Goal: Book appointment/travel/reservation

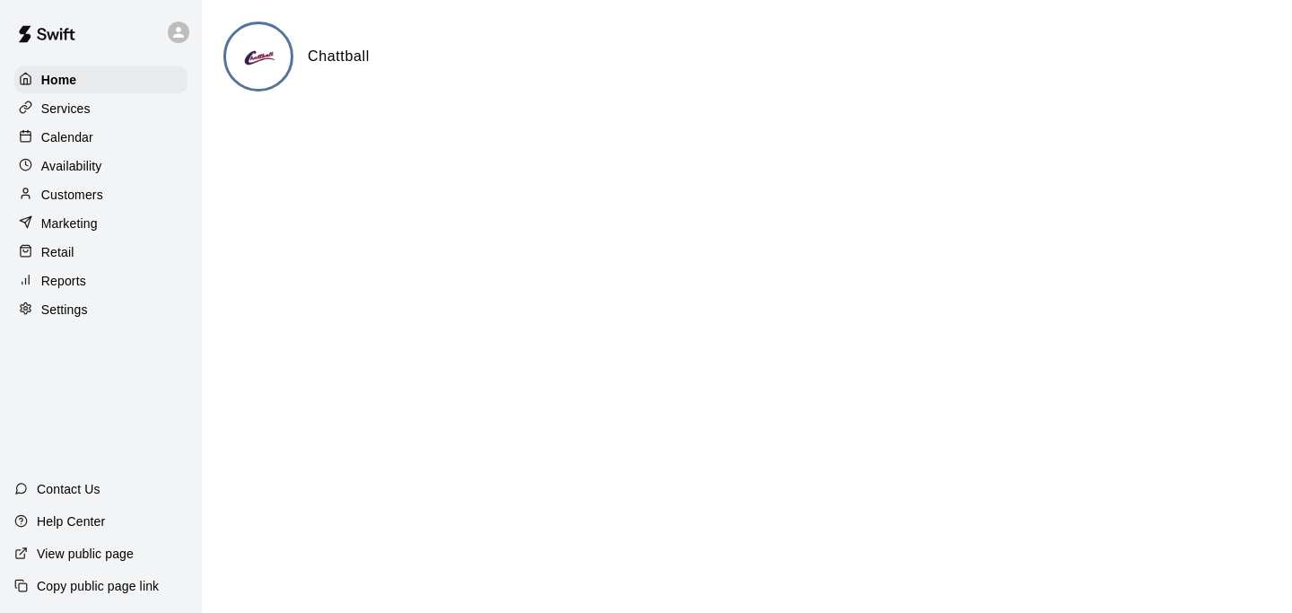
click at [93, 136] on div "Calendar" at bounding box center [100, 137] width 173 height 27
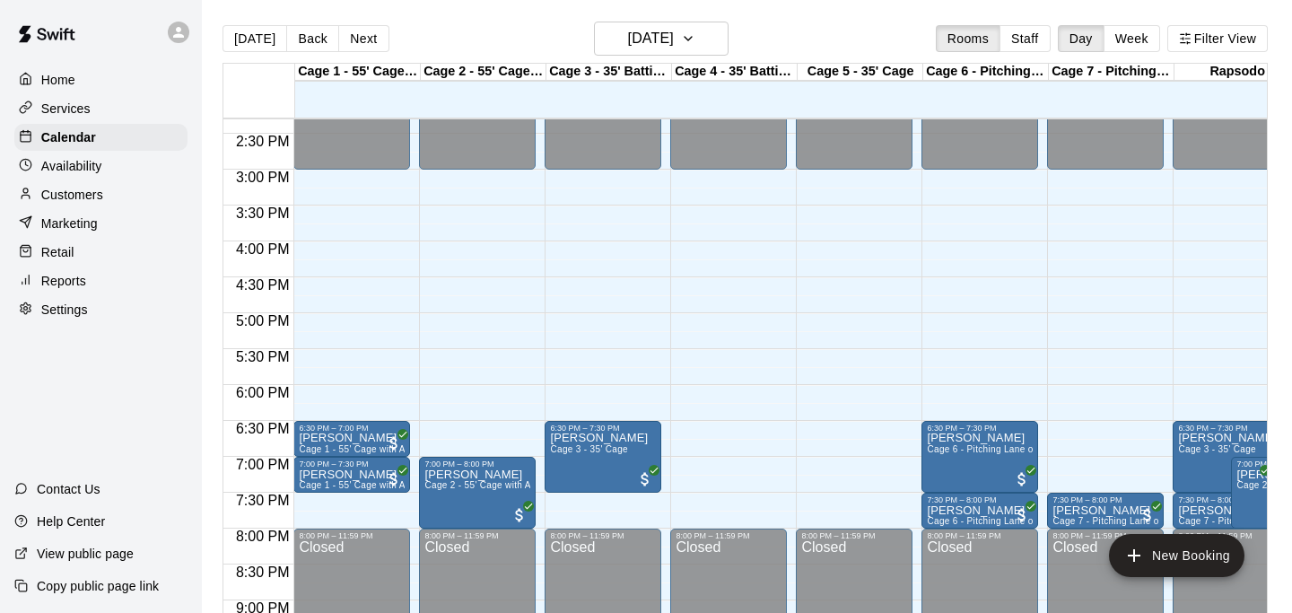
scroll to position [1029, 0]
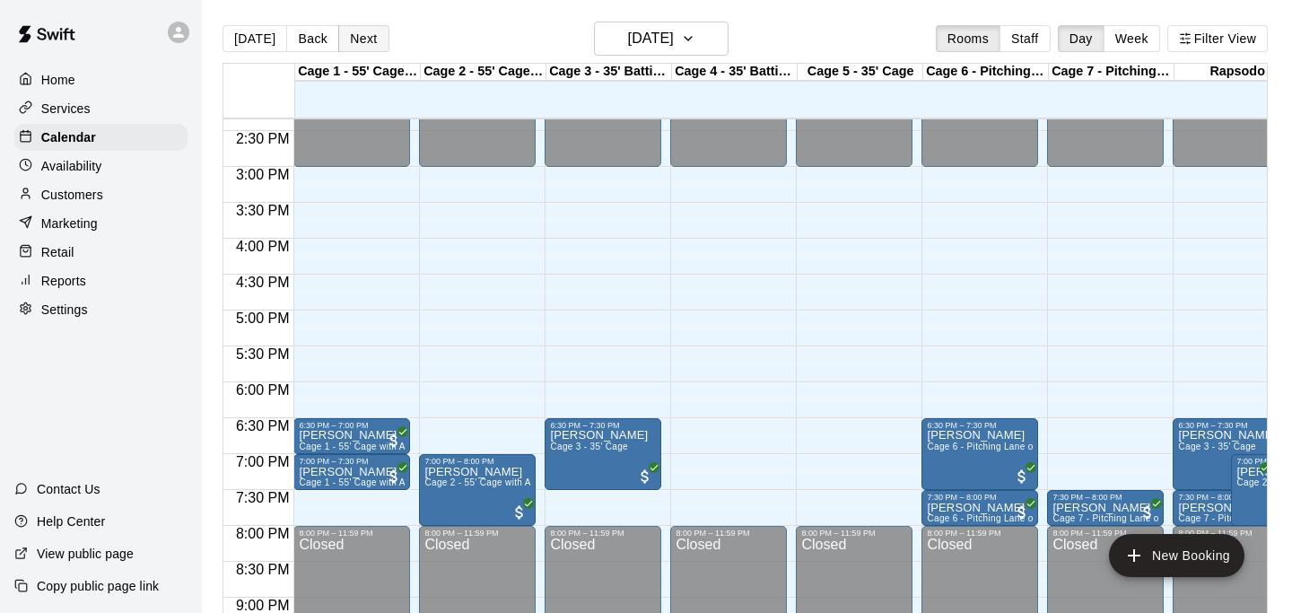
click at [352, 39] on button "Next" at bounding box center [363, 38] width 50 height 27
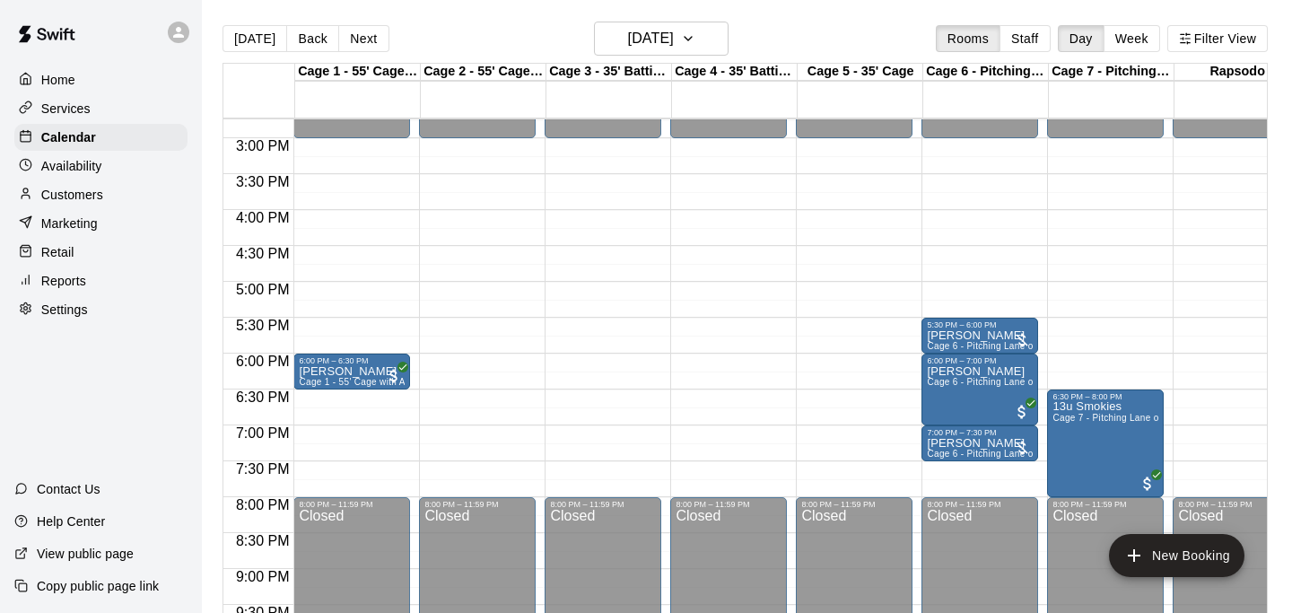
scroll to position [1060, 0]
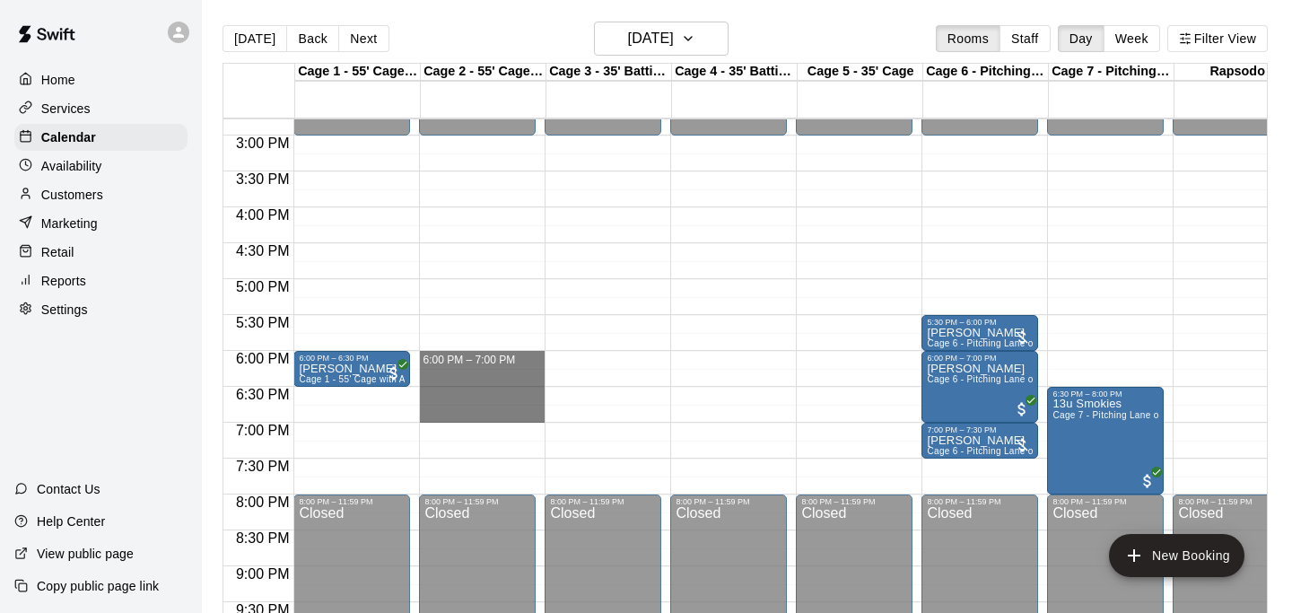
drag, startPoint x: 440, startPoint y: 355, endPoint x: 456, endPoint y: 418, distance: 64.6
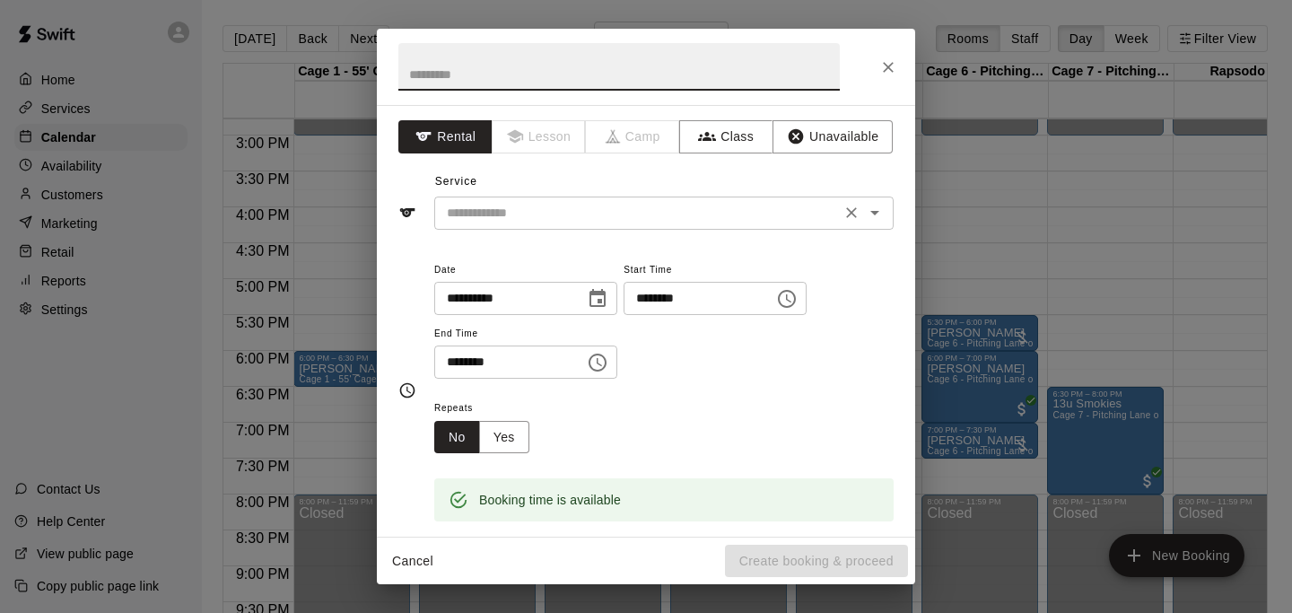
click at [535, 216] on input "text" at bounding box center [637, 213] width 396 height 22
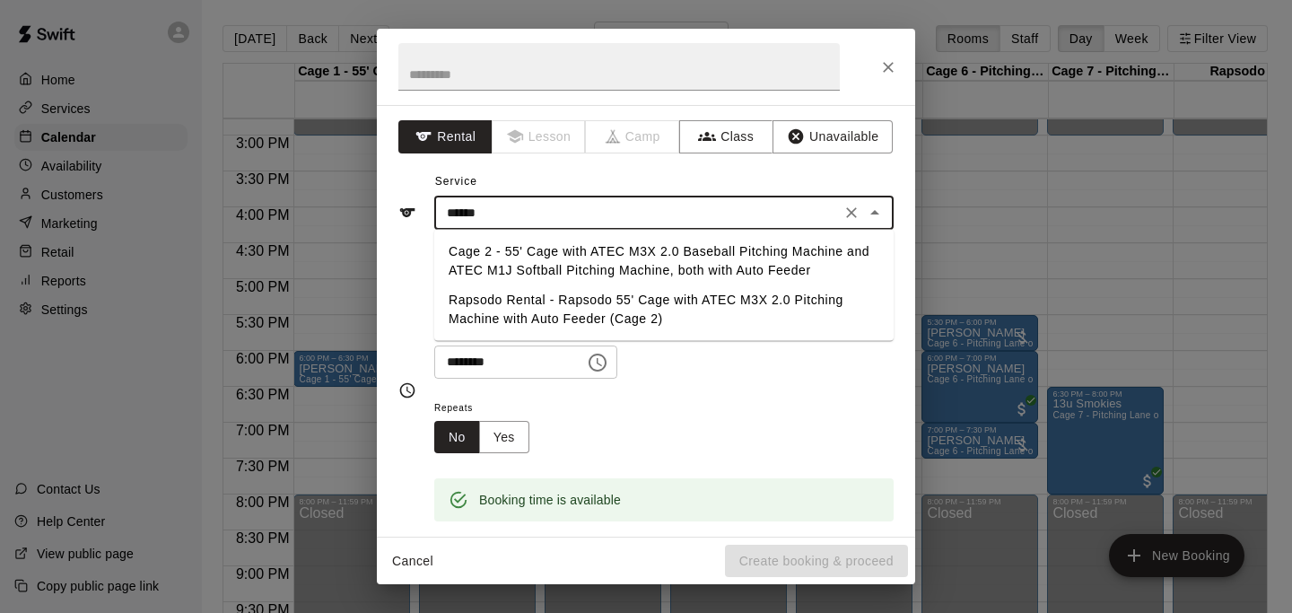
click at [599, 253] on li "Cage 2 - 55' Cage with ATEC M3X 2.0 Baseball Pitching Machine and ATEC M1J Soft…" at bounding box center [663, 261] width 459 height 48
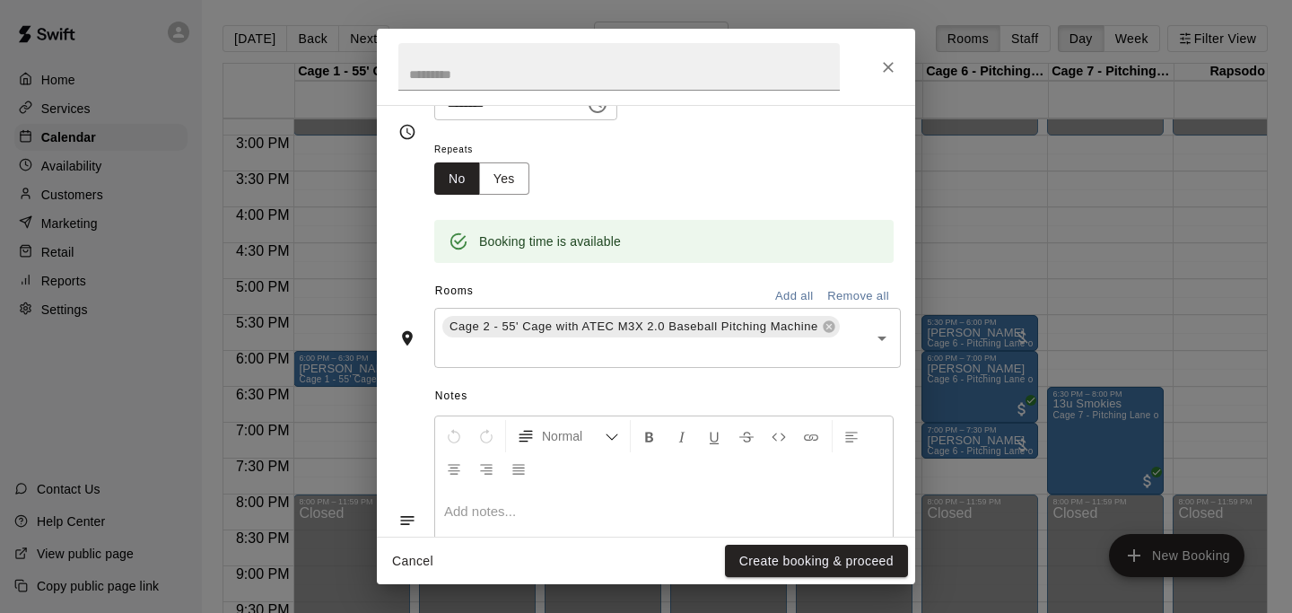
scroll to position [259, 0]
type input "**********"
click at [802, 561] on button "Create booking & proceed" at bounding box center [816, 560] width 183 height 33
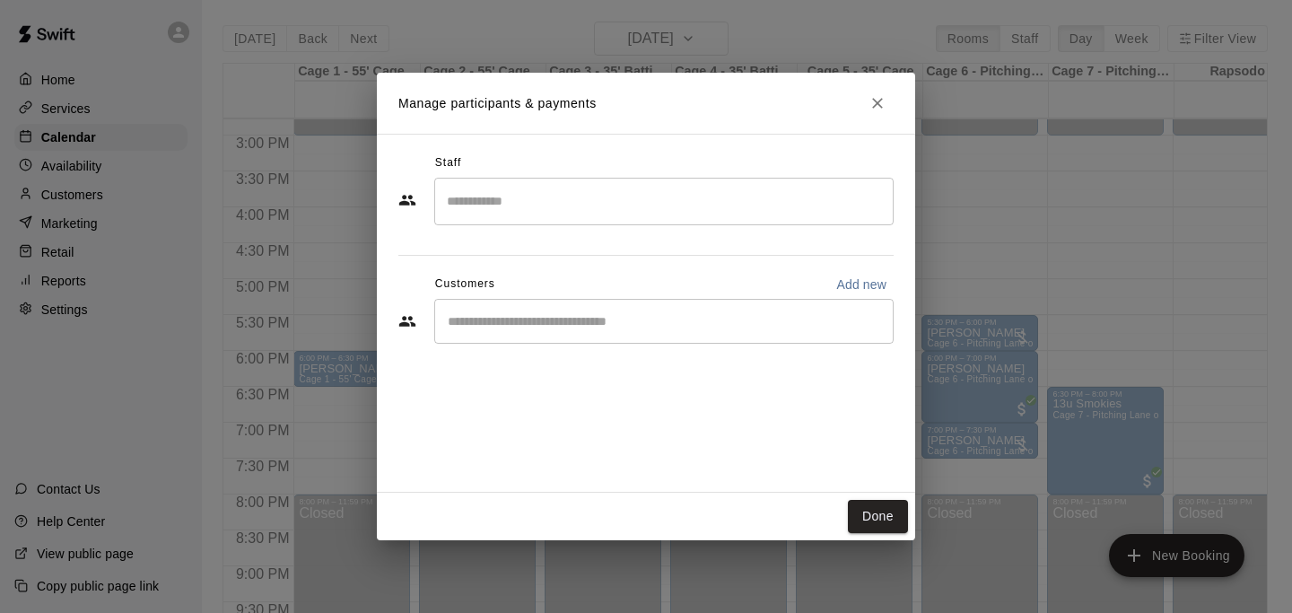
click at [608, 330] on div "​" at bounding box center [663, 321] width 459 height 45
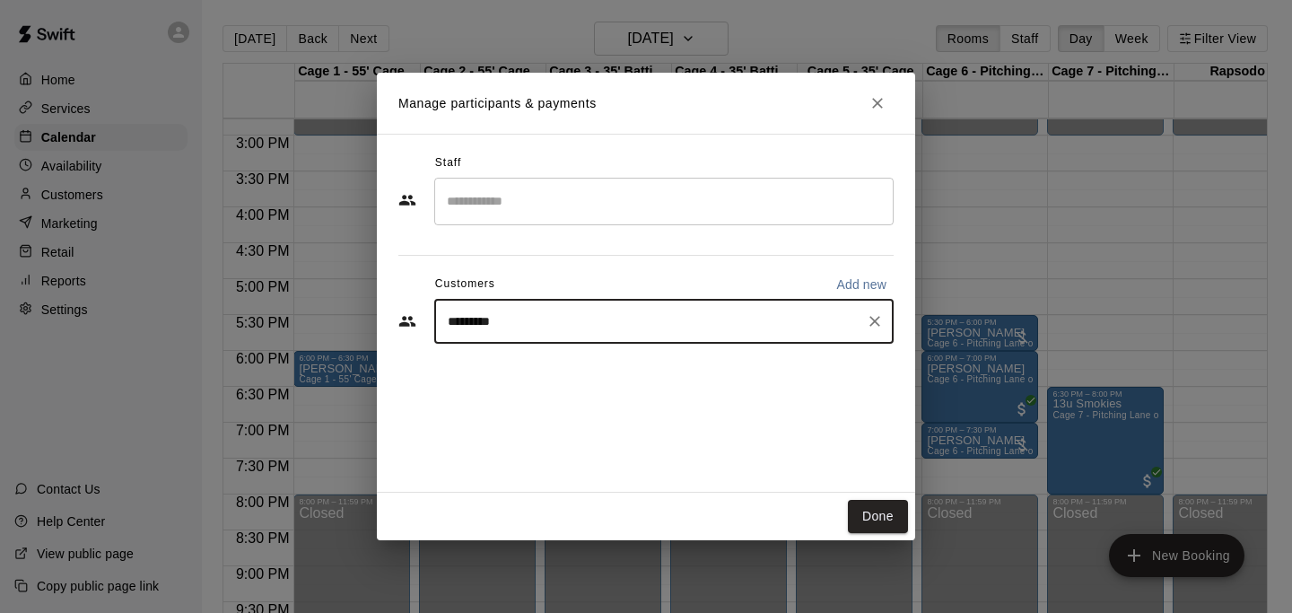
type input "*******"
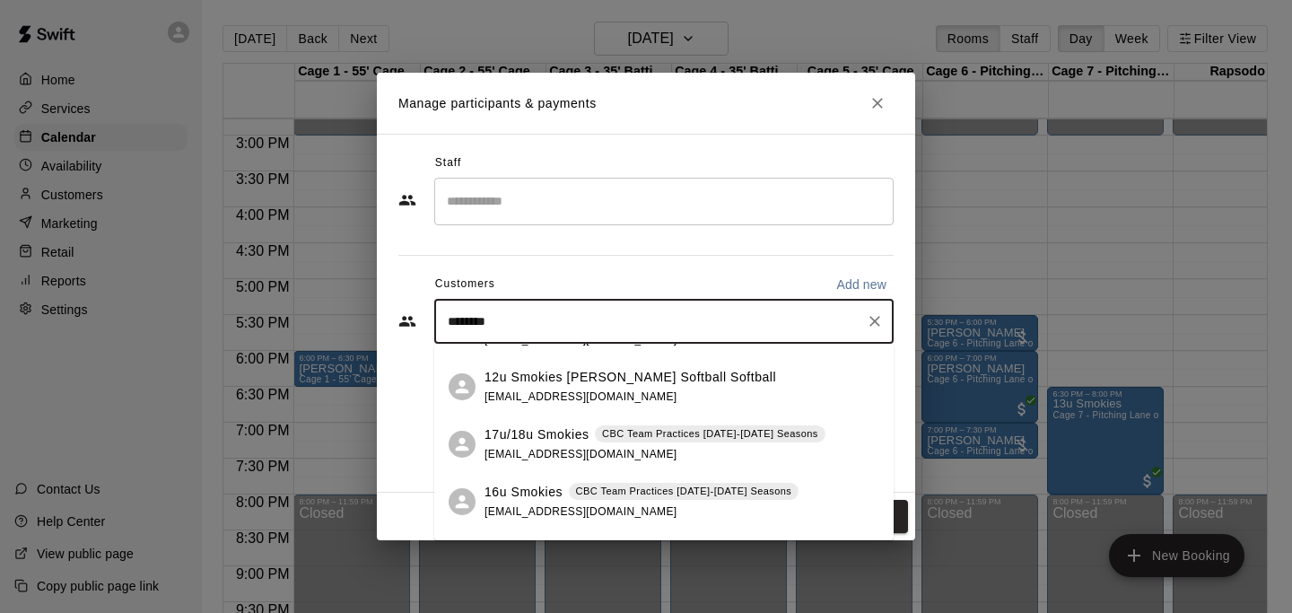
scroll to position [47, 0]
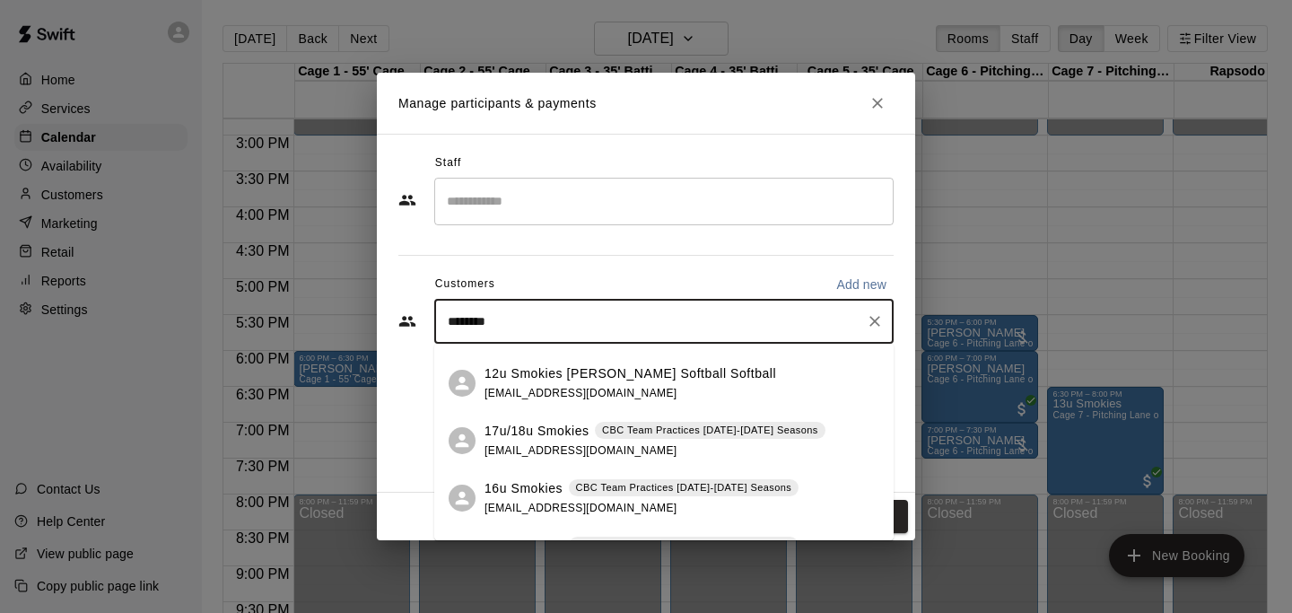
click at [751, 498] on div "16u Smokies CBC Team Practices [DATE]-[DATE] Seasons [EMAIL_ADDRESS][DOMAIN_NAM…" at bounding box center [641, 498] width 314 height 39
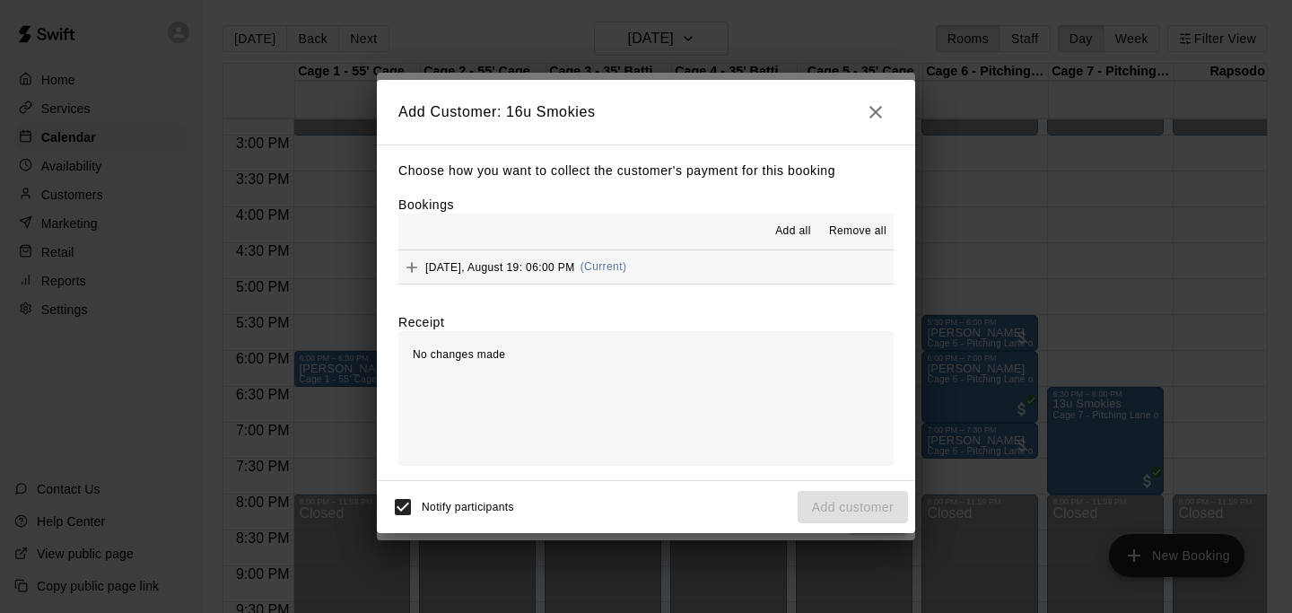
click at [733, 242] on div "Add all Remove all" at bounding box center [645, 231] width 495 height 36
click at [733, 260] on button "[DATE], August 19: 06:00 PM (Current)" at bounding box center [645, 266] width 495 height 33
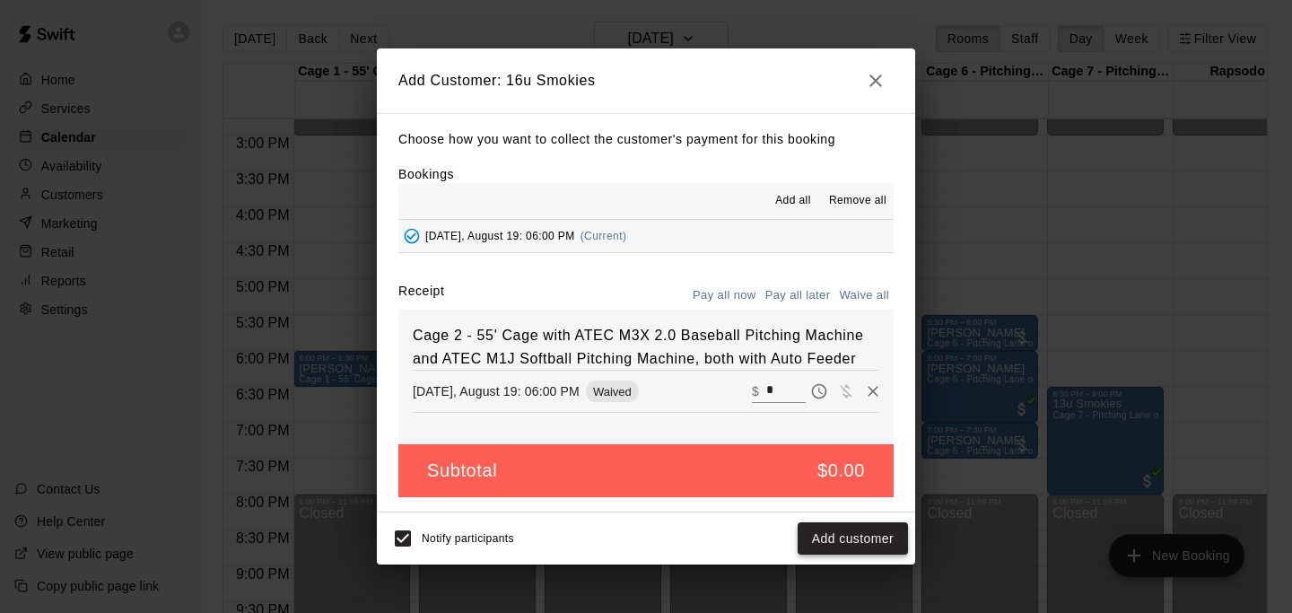
click at [849, 538] on button "Add customer" at bounding box center [852, 538] width 110 height 33
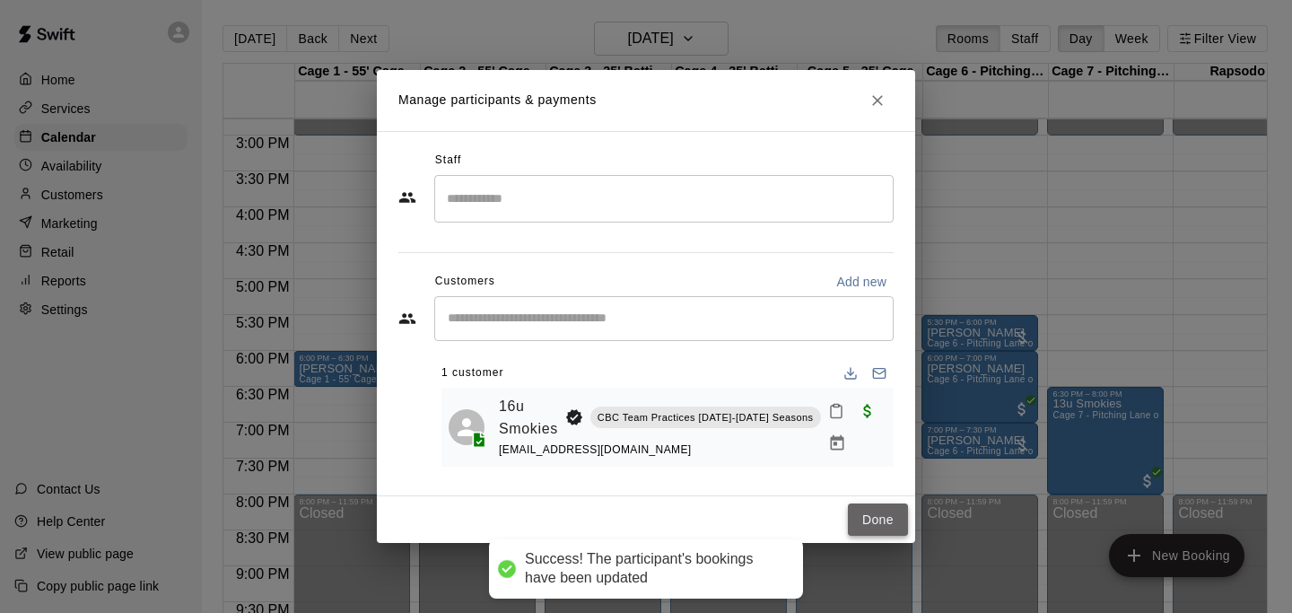
click at [869, 513] on button "Done" at bounding box center [878, 519] width 60 height 33
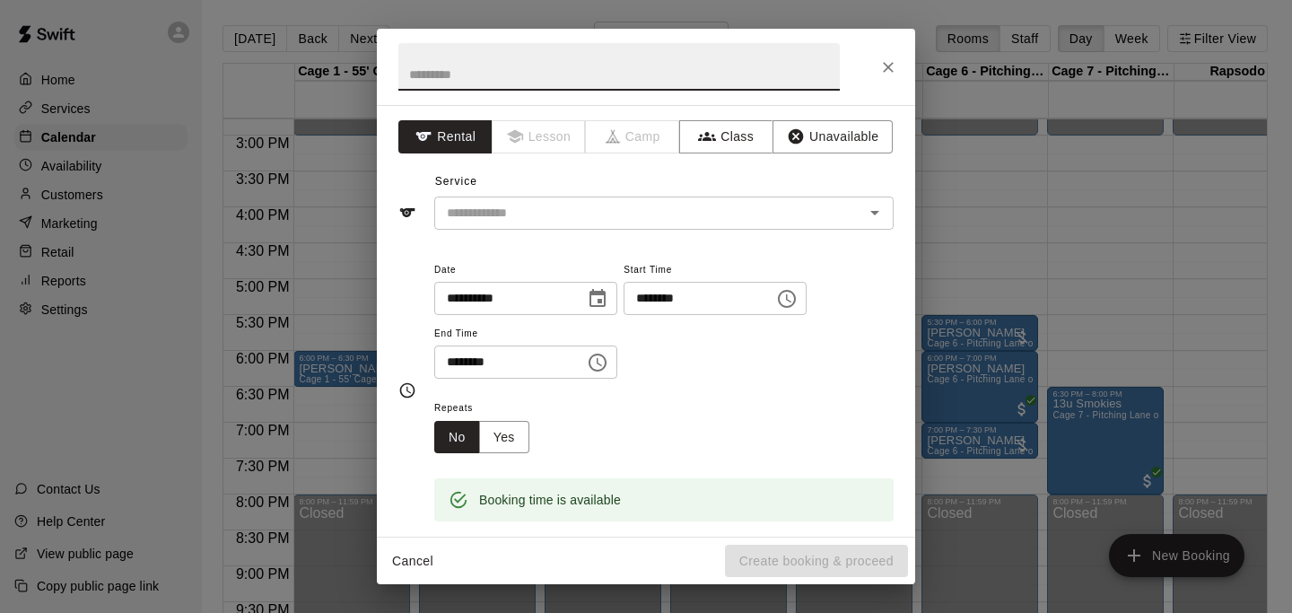
click at [882, 65] on icon "Close" at bounding box center [888, 67] width 18 height 18
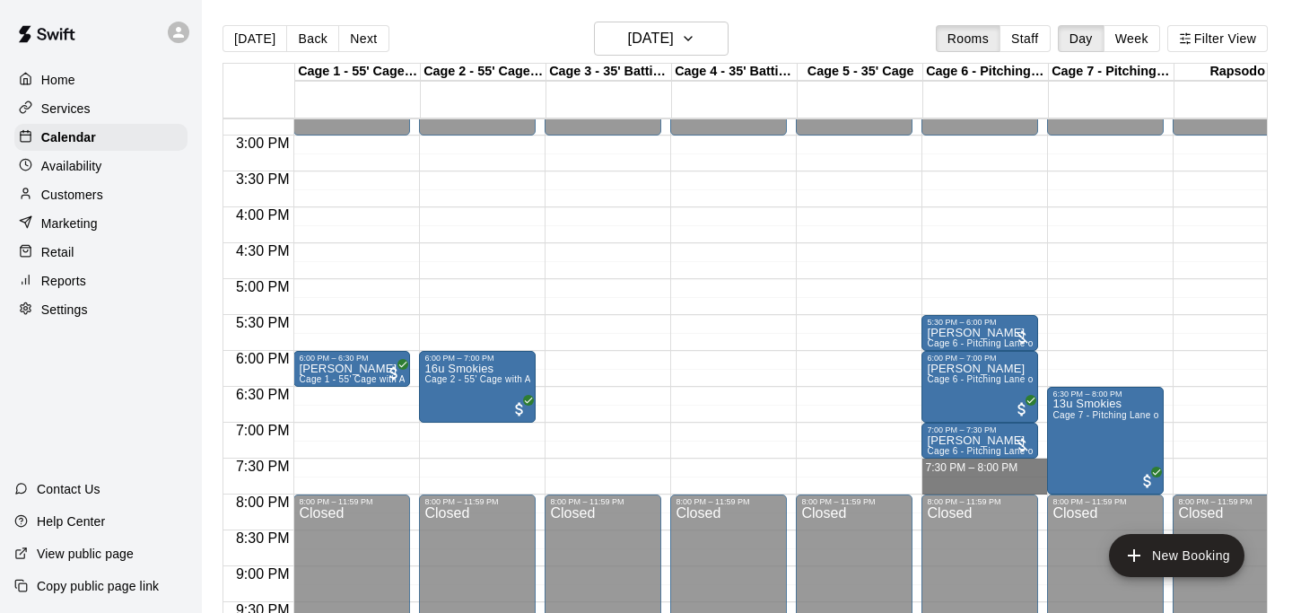
drag, startPoint x: 998, startPoint y: 463, endPoint x: 1000, endPoint y: 480, distance: 17.1
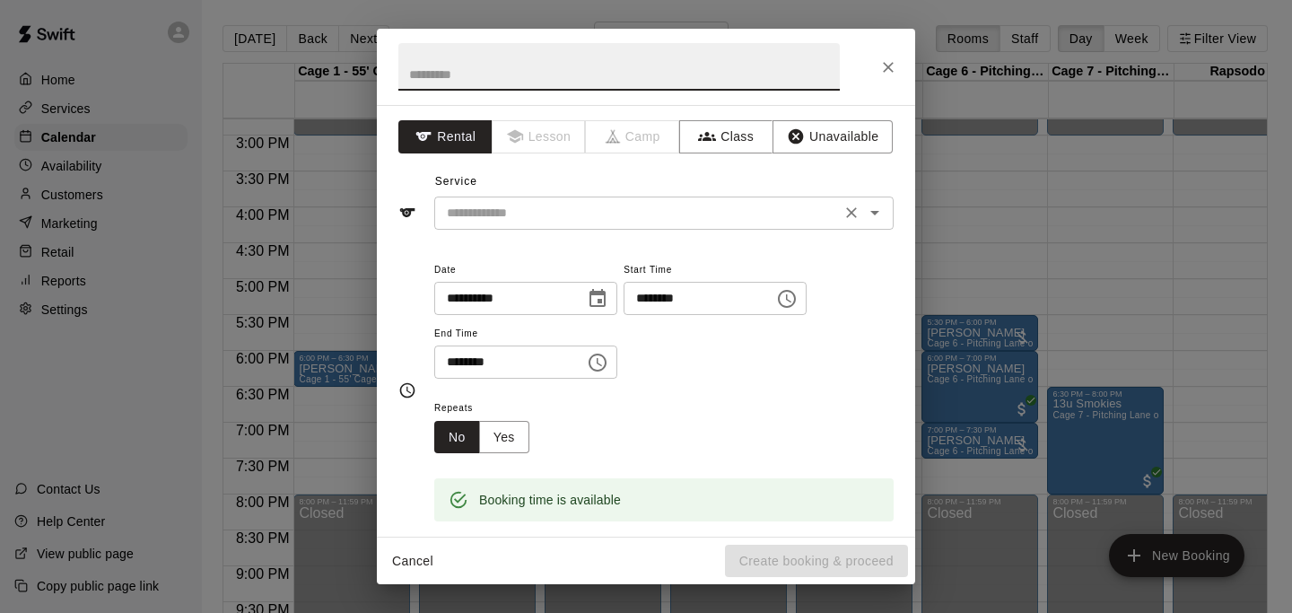
click at [587, 219] on input "text" at bounding box center [637, 213] width 396 height 22
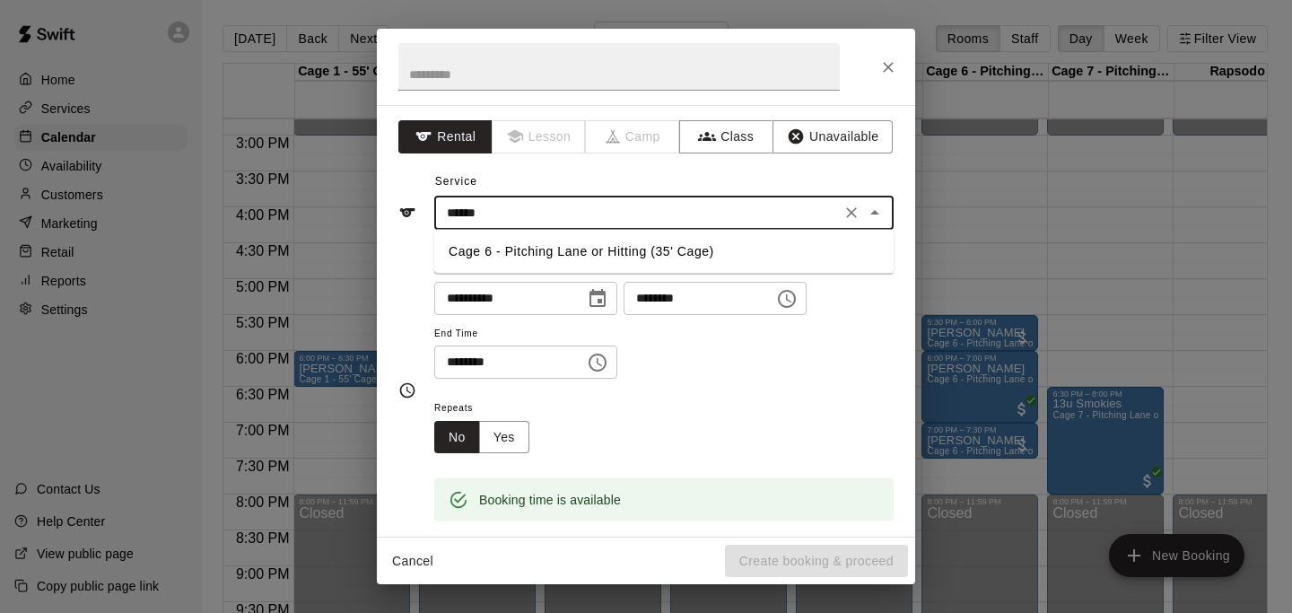
click at [619, 244] on li "Cage 6 - Pitching Lane or Hitting (35' Cage)" at bounding box center [663, 252] width 459 height 30
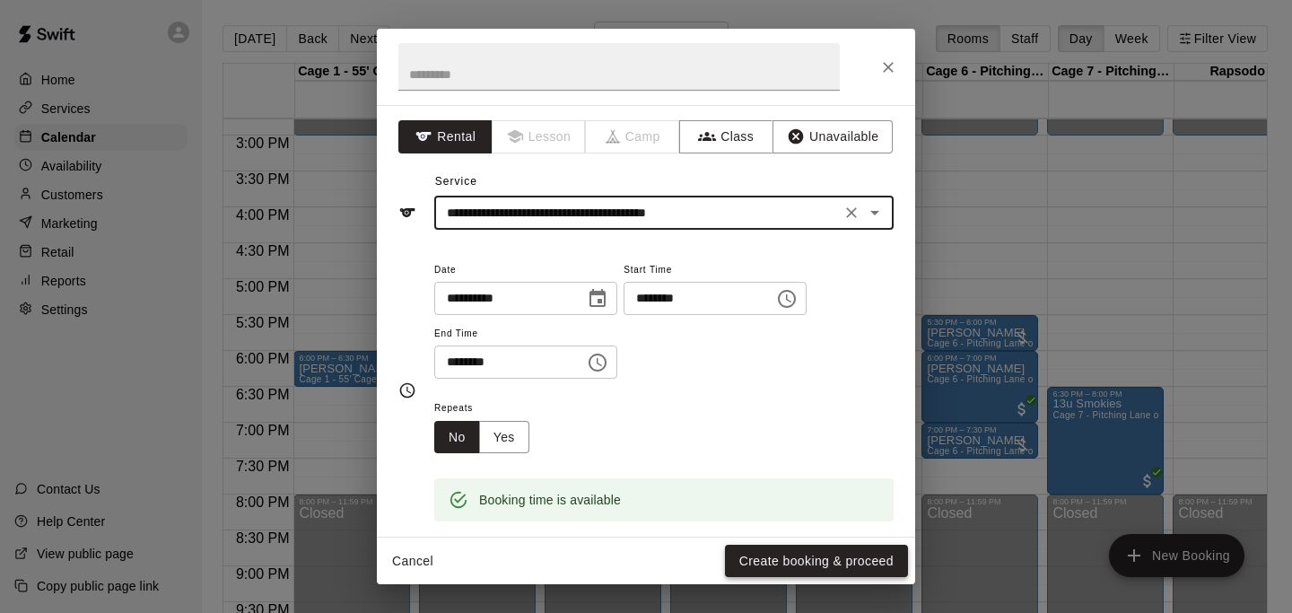
type input "**********"
click at [799, 552] on button "Create booking & proceed" at bounding box center [816, 560] width 183 height 33
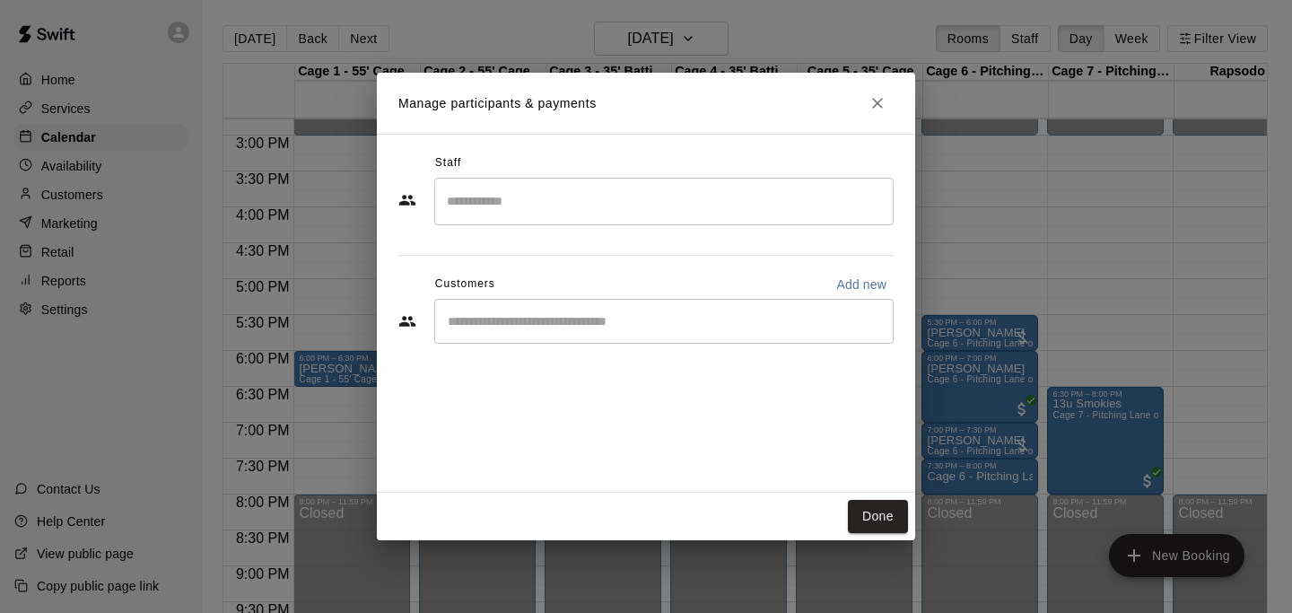
click at [635, 319] on input "Start typing to search customers..." at bounding box center [663, 321] width 443 height 18
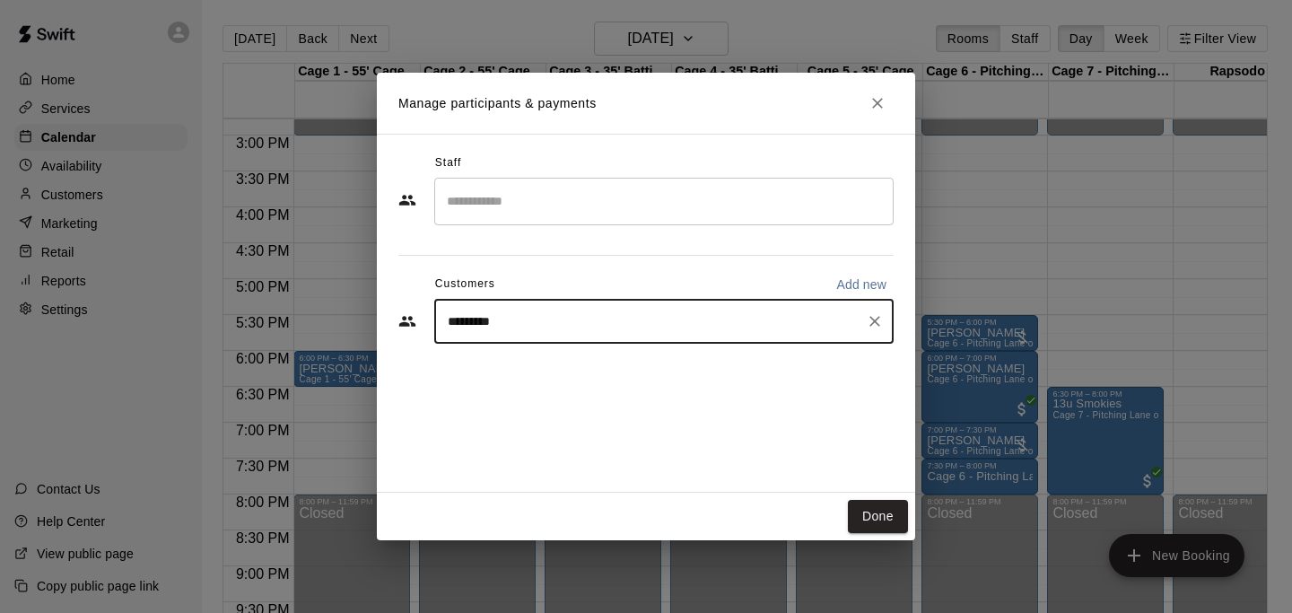
type input "*******"
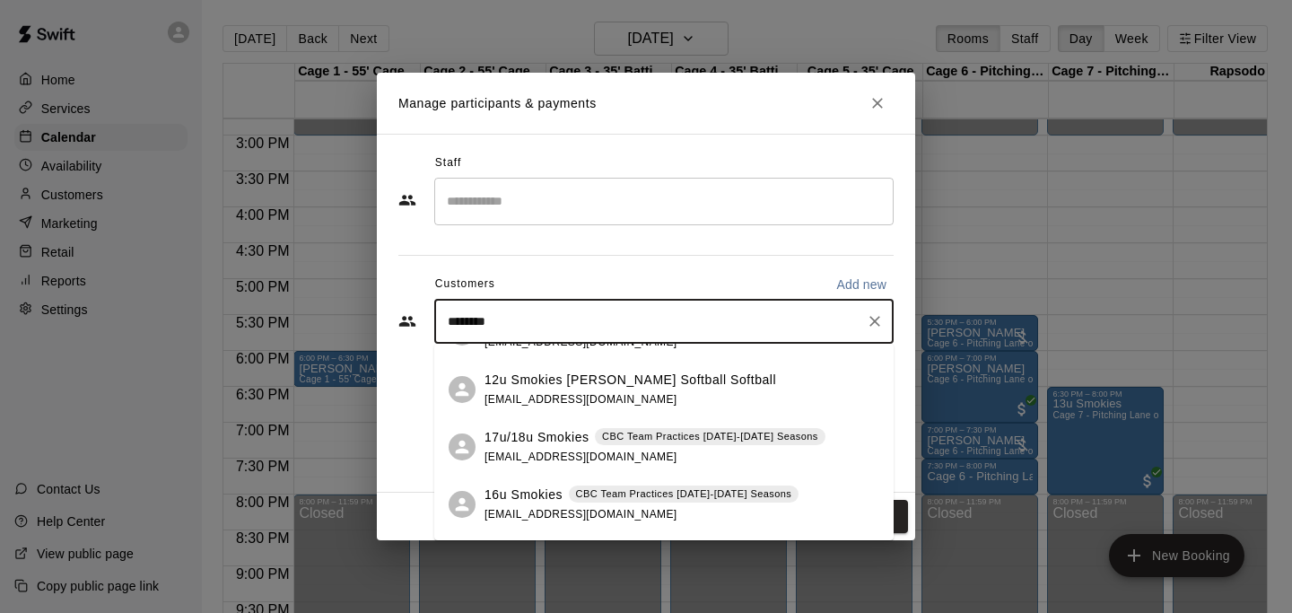
scroll to position [44, 0]
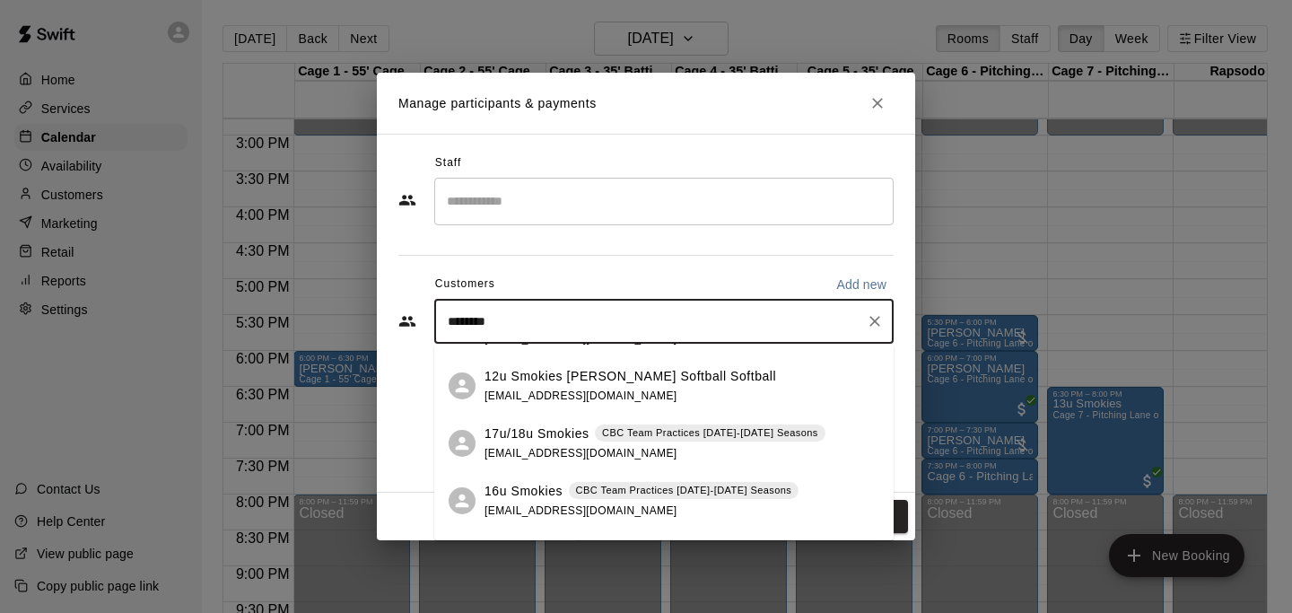
click at [662, 492] on p "CBC Team Practices [DATE]-[DATE] Seasons" at bounding box center [684, 490] width 216 height 15
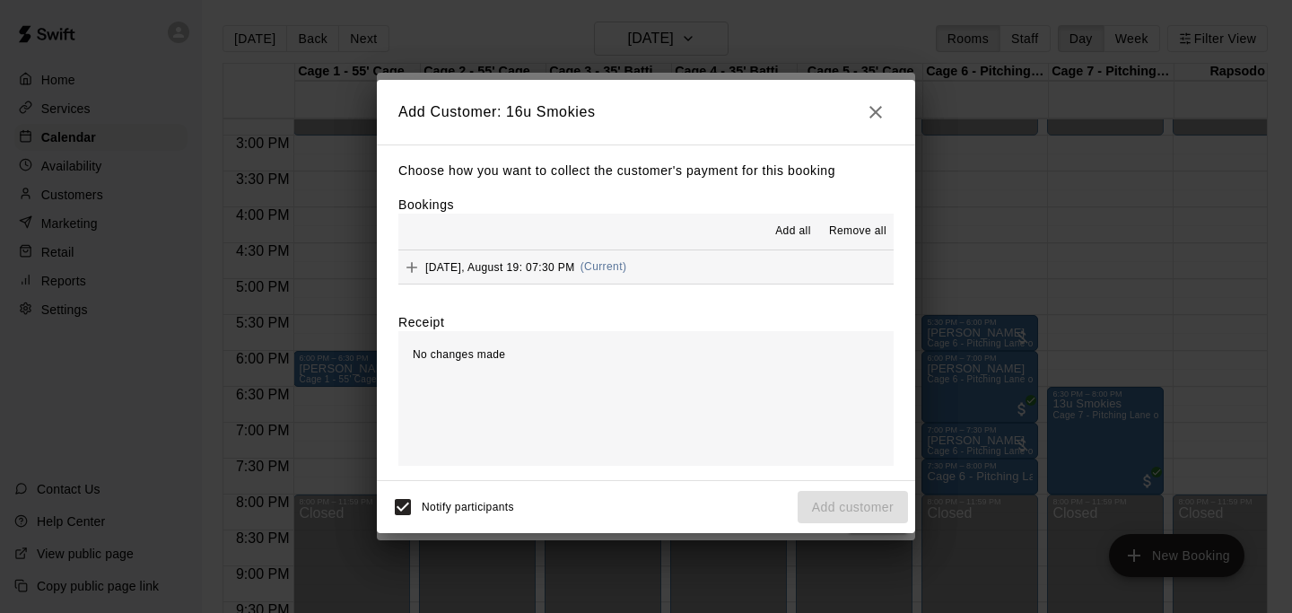
click at [709, 267] on button "[DATE], August 19: 07:30 PM (Current)" at bounding box center [645, 266] width 495 height 33
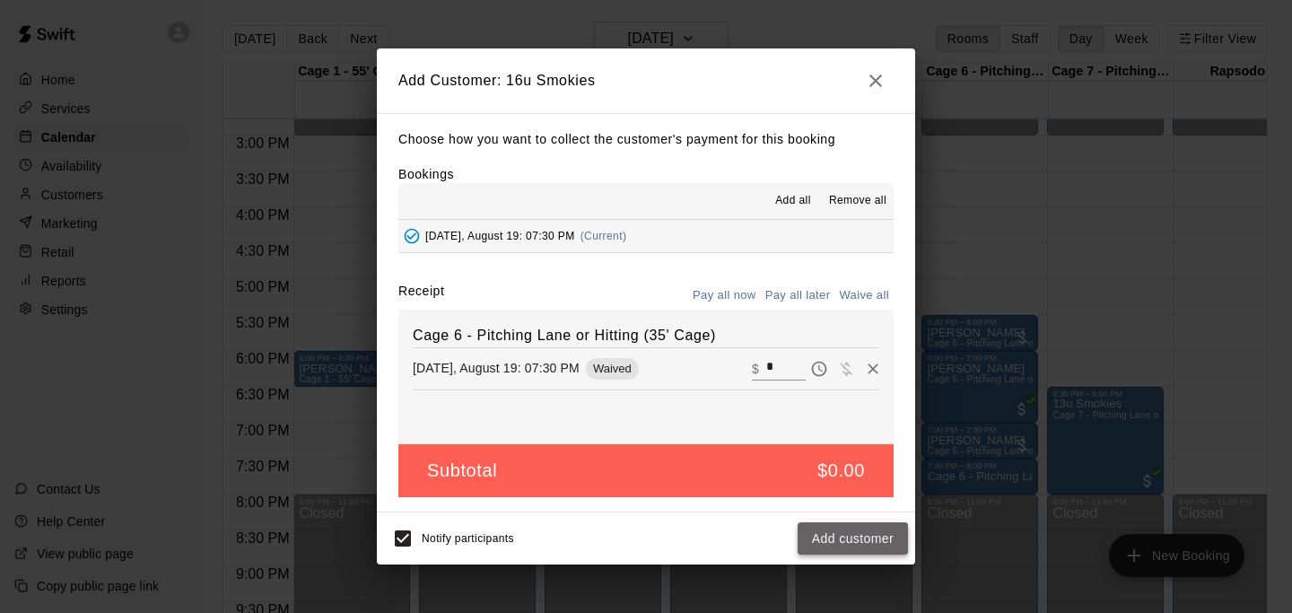
click at [837, 533] on button "Add customer" at bounding box center [852, 538] width 110 height 33
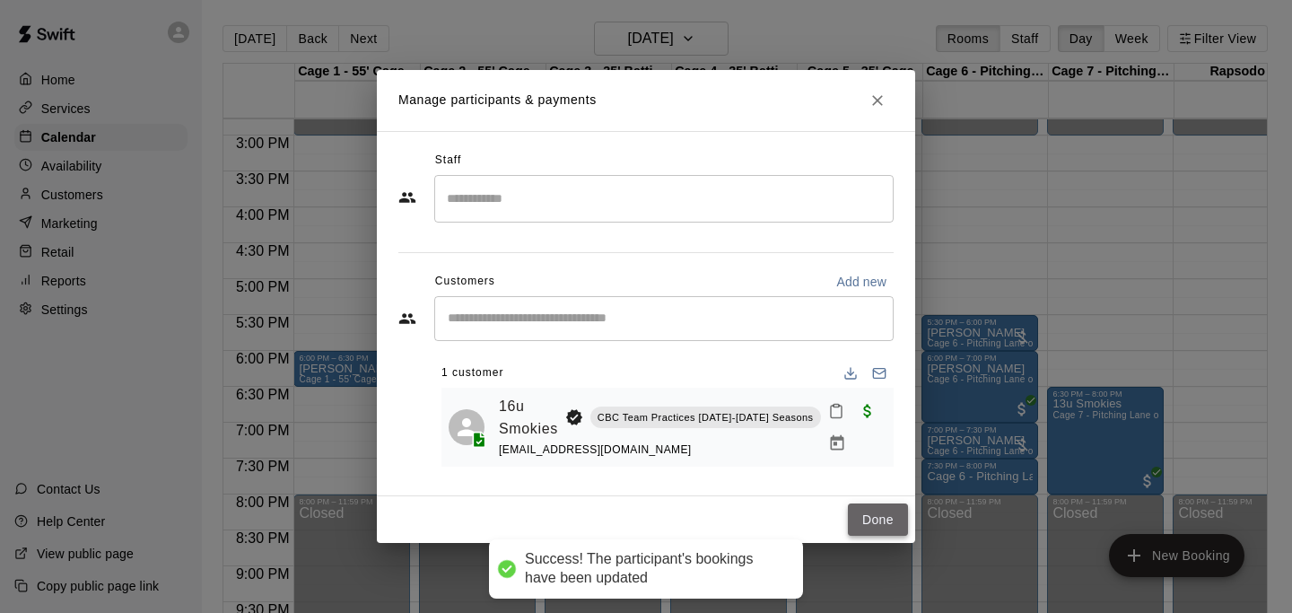
click at [863, 522] on button "Done" at bounding box center [878, 519] width 60 height 33
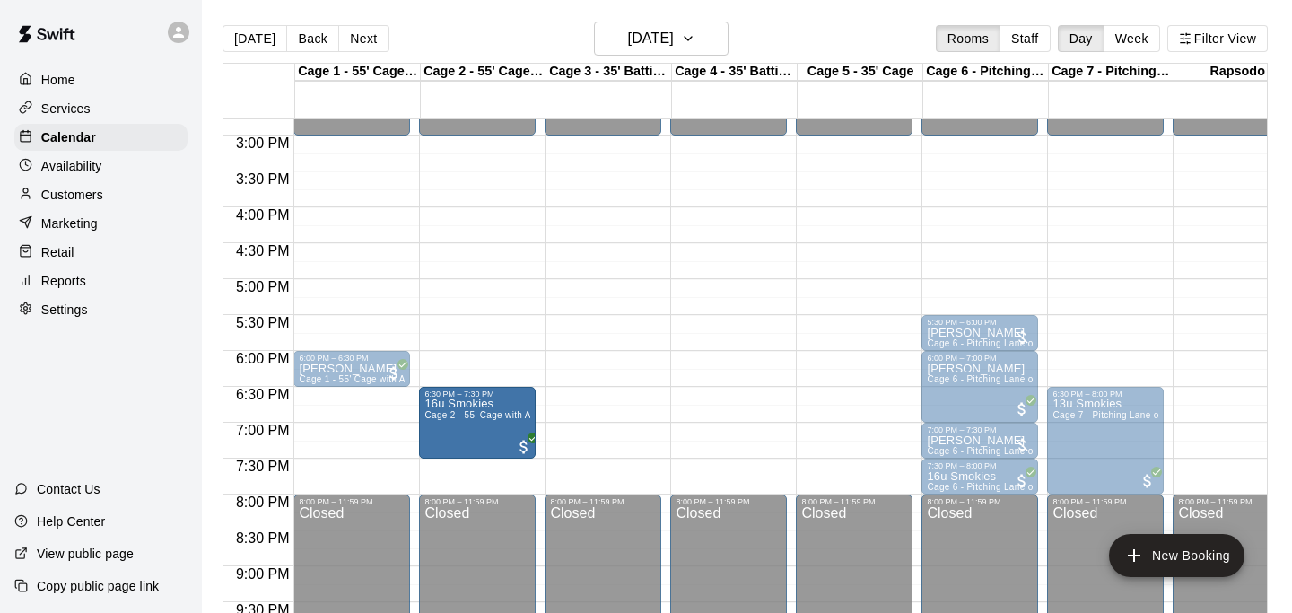
drag, startPoint x: 482, startPoint y: 399, endPoint x: 483, endPoint y: 439, distance: 40.4
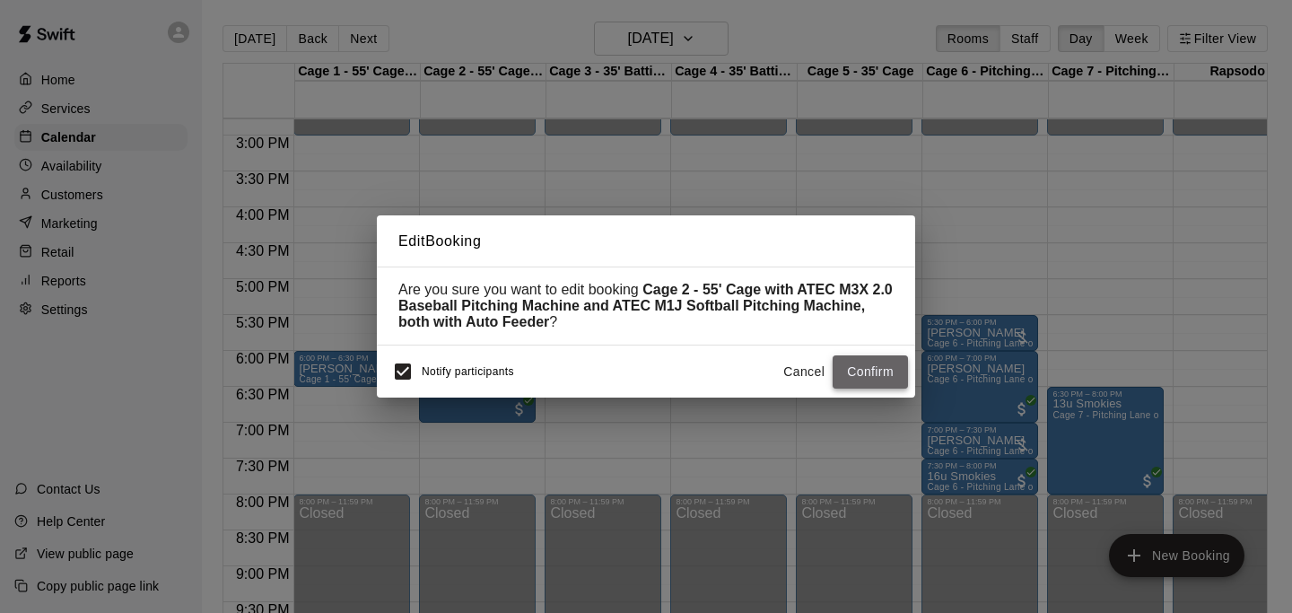
click at [854, 370] on button "Confirm" at bounding box center [869, 371] width 75 height 33
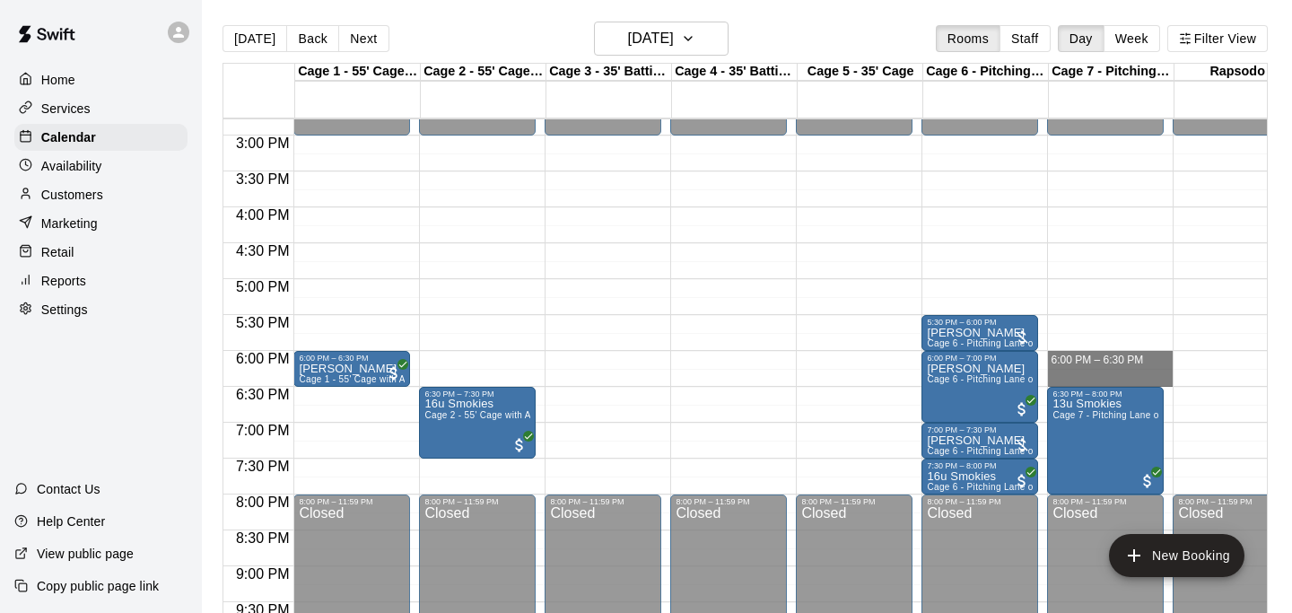
drag, startPoint x: 1090, startPoint y: 354, endPoint x: 1091, endPoint y: 381, distance: 26.9
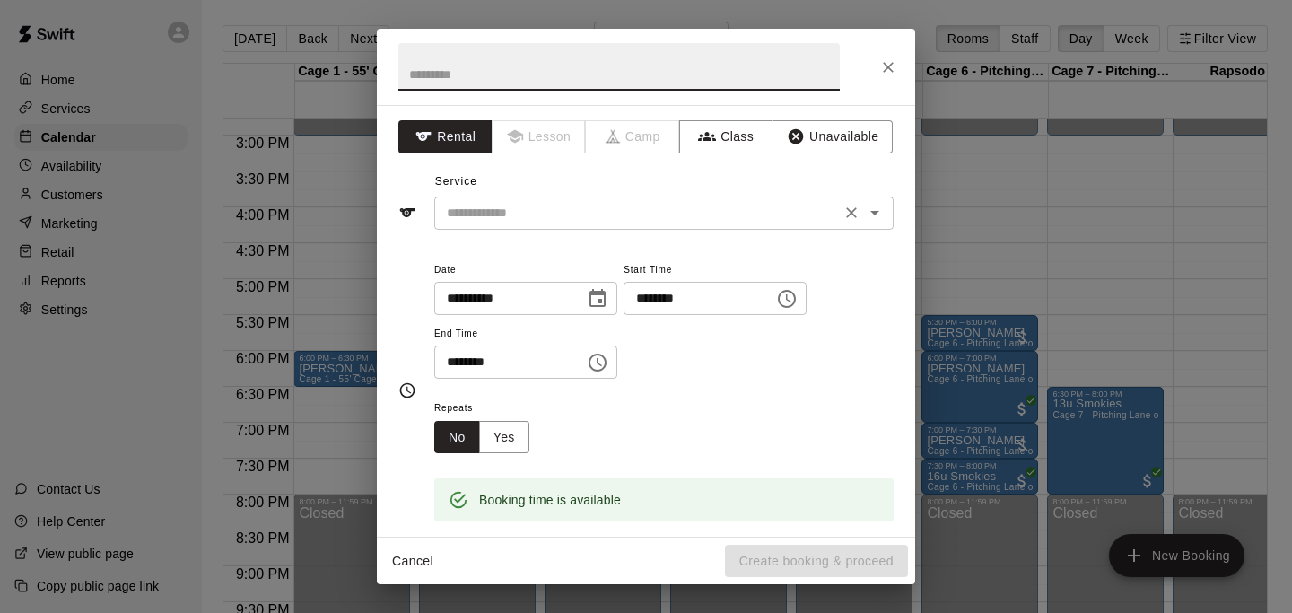
click at [733, 213] on input "text" at bounding box center [637, 213] width 396 height 22
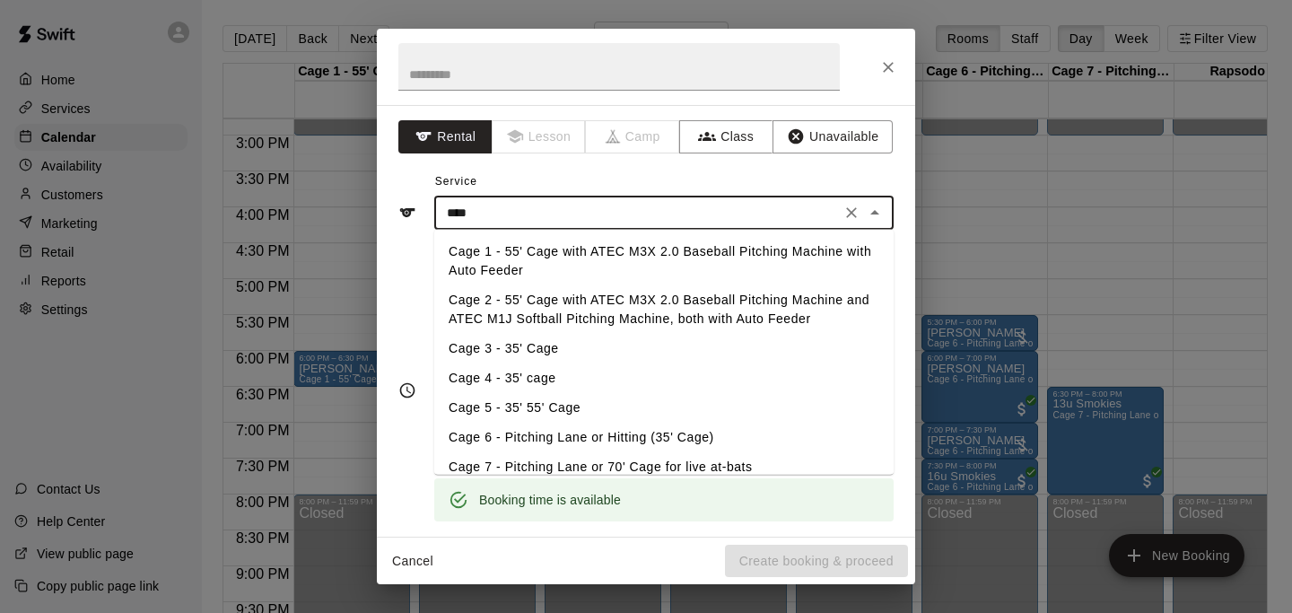
click at [590, 460] on li "Cage 7 - Pitching Lane or 70' Cage for live at-bats" at bounding box center [663, 467] width 459 height 30
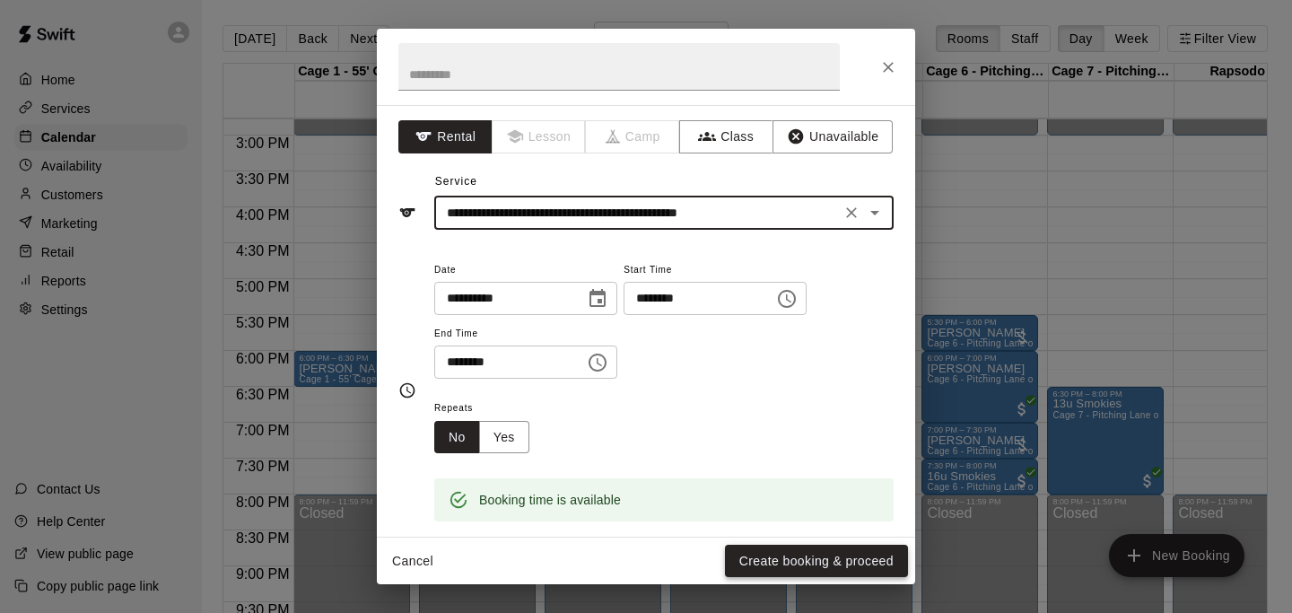
type input "**********"
click at [771, 559] on button "Create booking & proceed" at bounding box center [816, 560] width 183 height 33
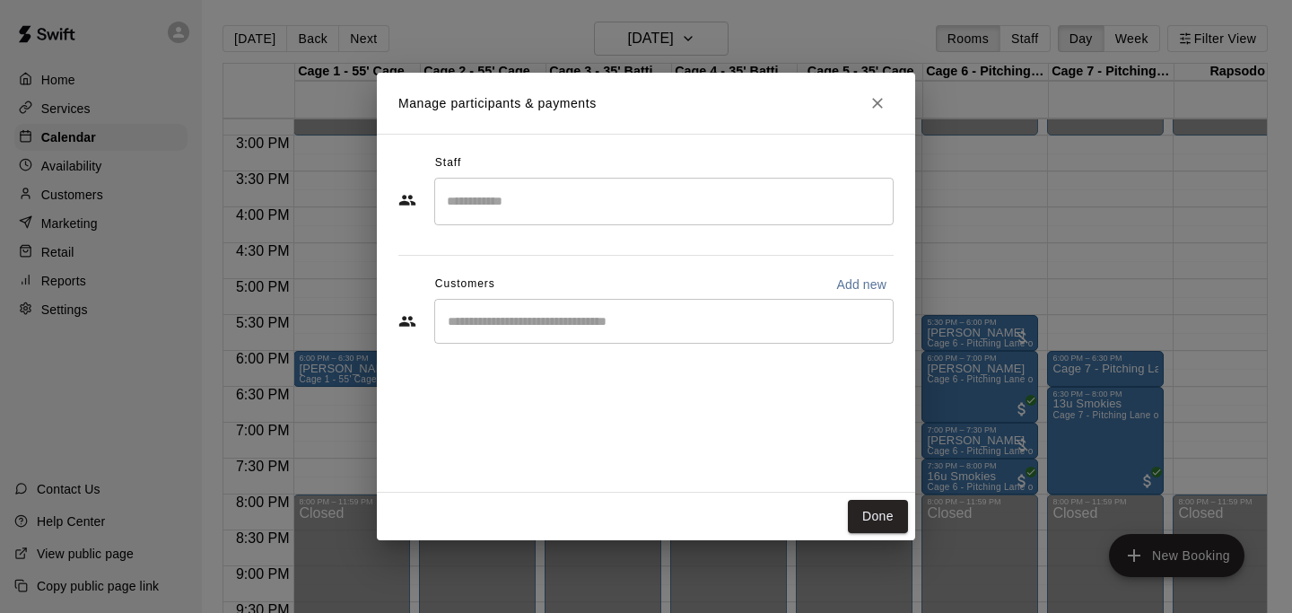
click at [623, 326] on input "Start typing to search customers..." at bounding box center [663, 321] width 443 height 18
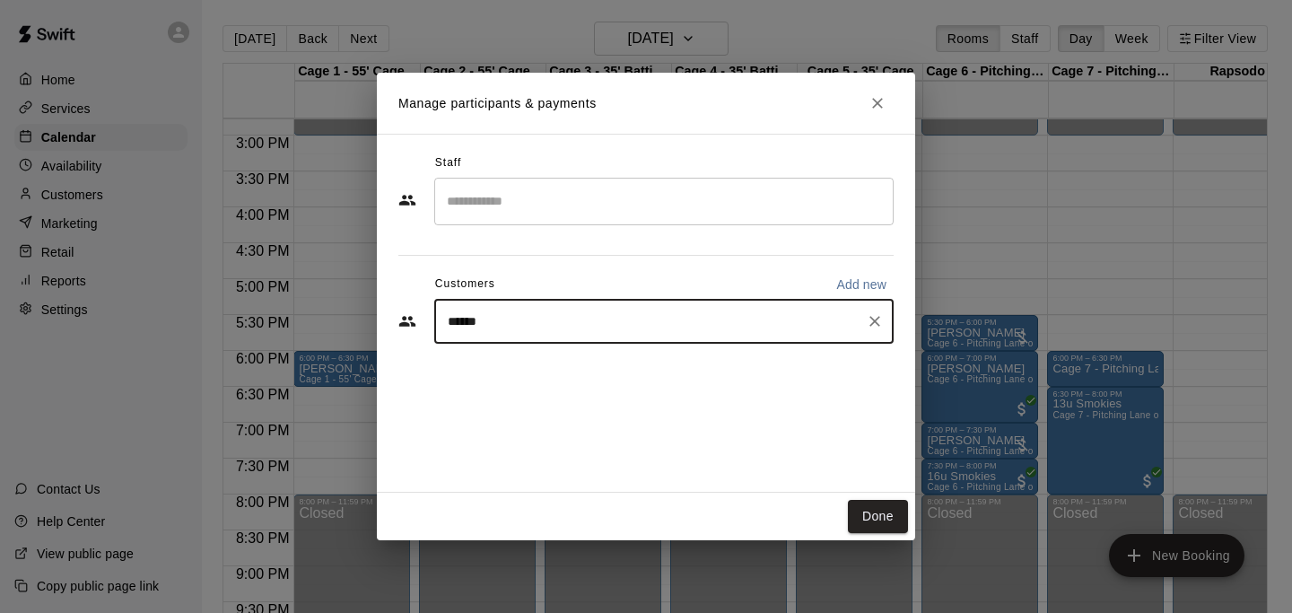
type input "*******"
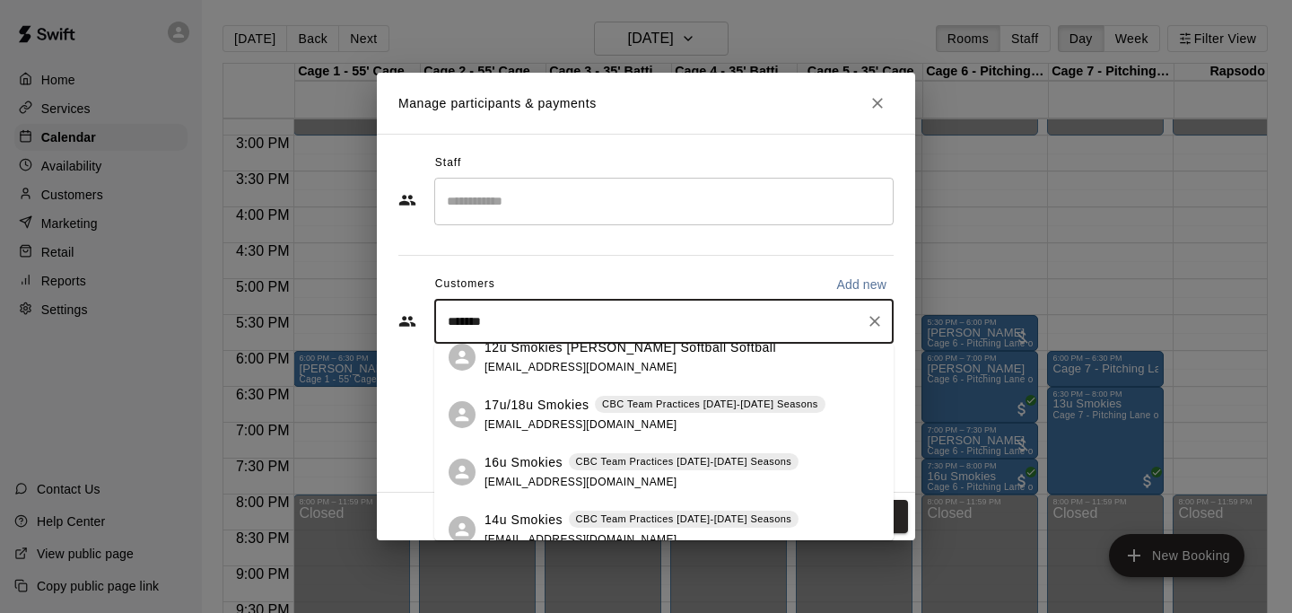
scroll to position [257, 0]
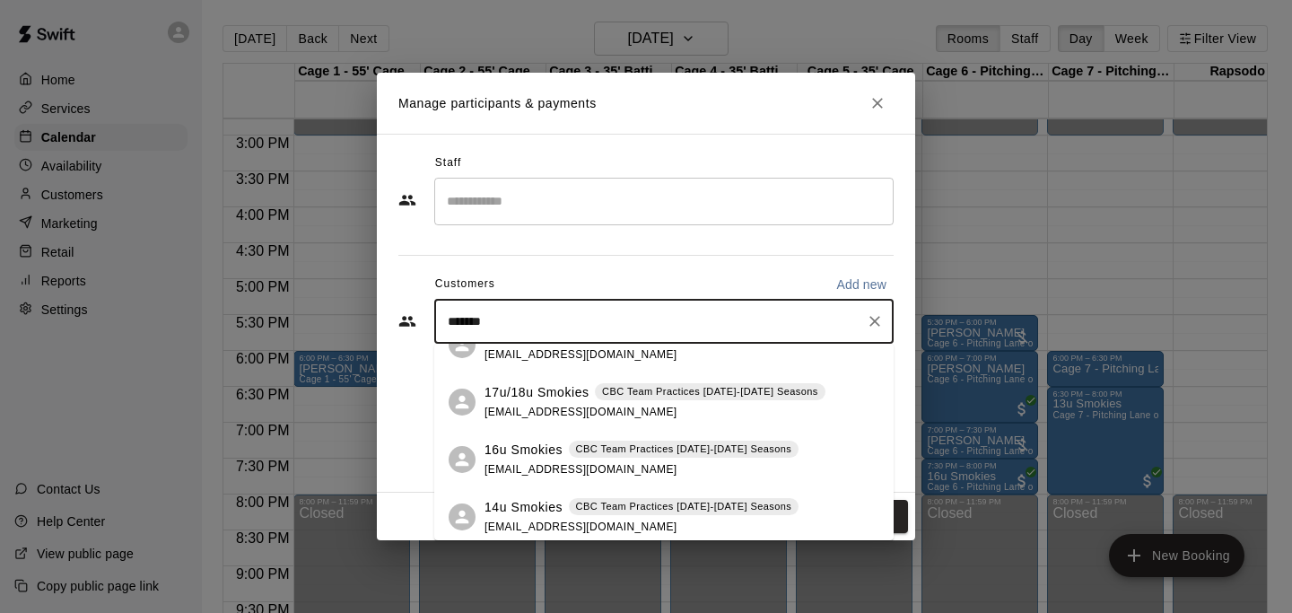
click at [607, 467] on div "16u Smokies CBC Team Practices [DATE]-[DATE] Seasons [EMAIL_ADDRESS][DOMAIN_NAM…" at bounding box center [641, 459] width 314 height 39
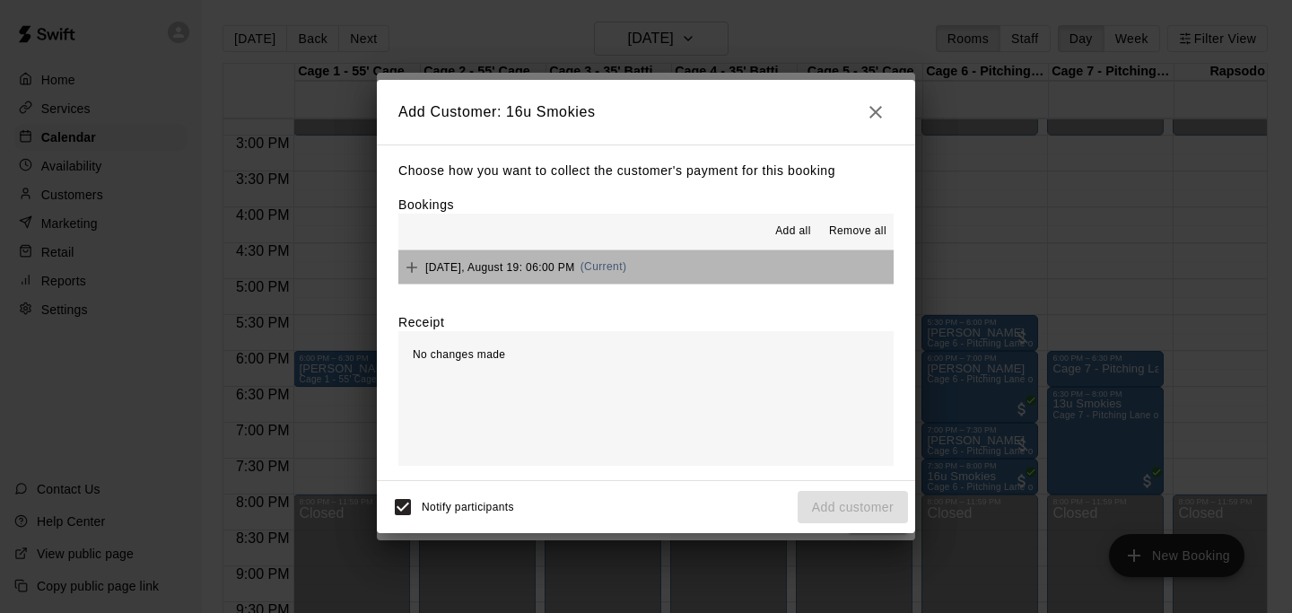
click at [718, 282] on button "[DATE], August 19: 06:00 PM (Current)" at bounding box center [645, 266] width 495 height 33
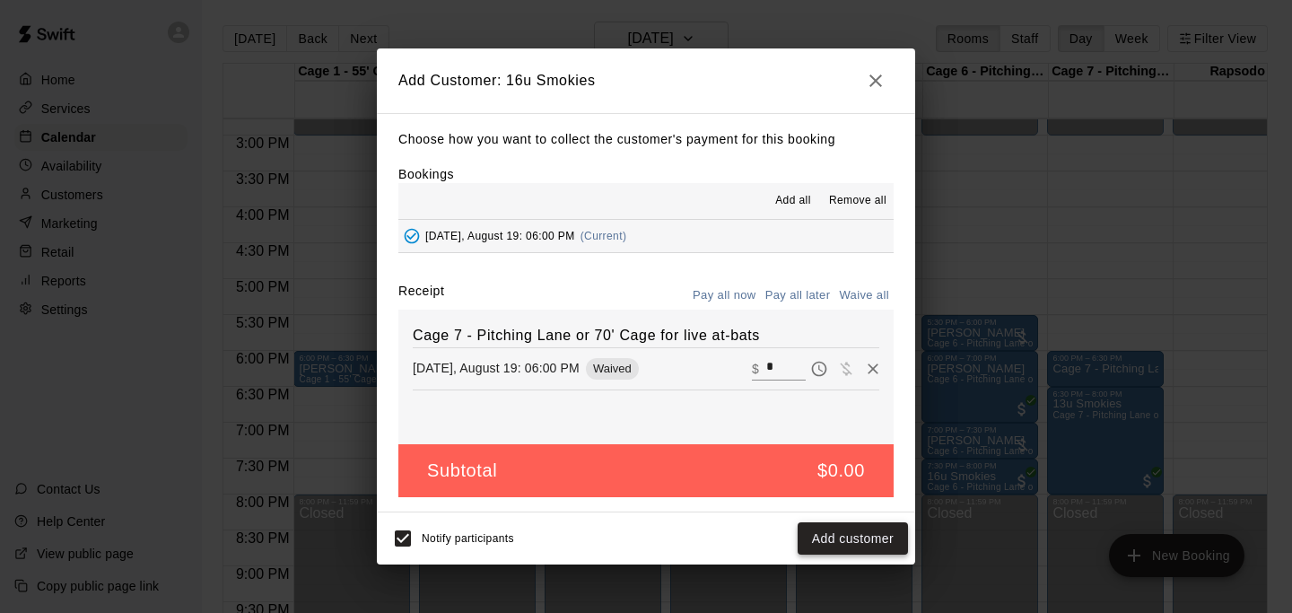
click at [843, 537] on button "Add customer" at bounding box center [852, 538] width 110 height 33
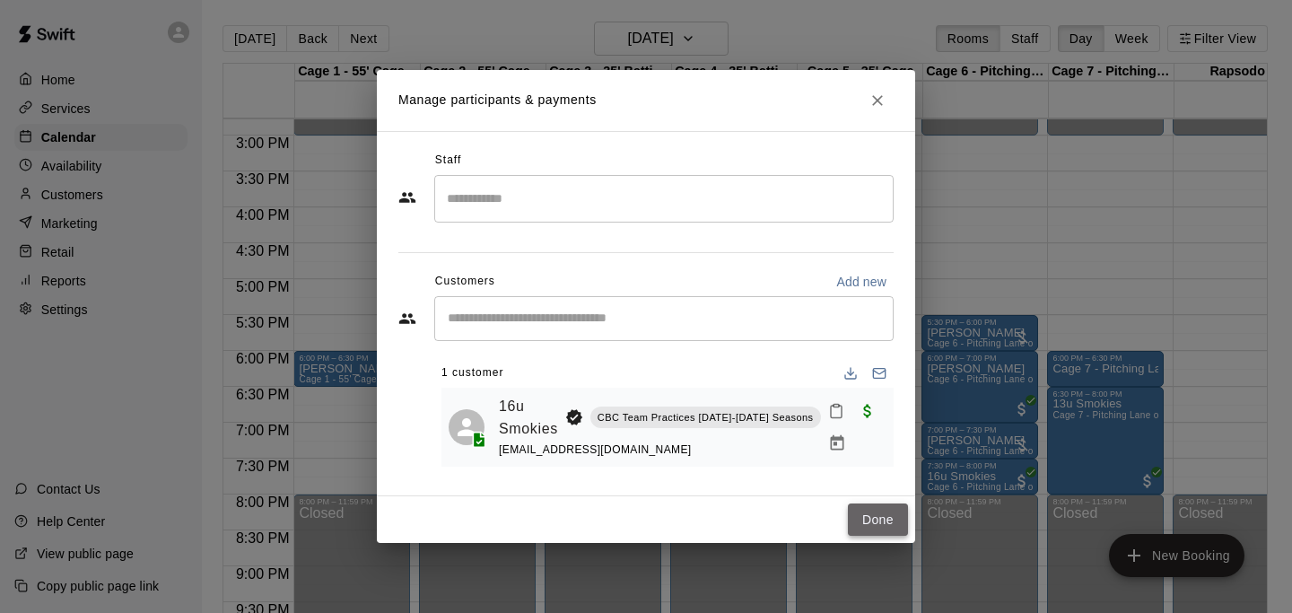
click at [857, 526] on button "Done" at bounding box center [878, 519] width 60 height 33
